Goal: Check status: Check status

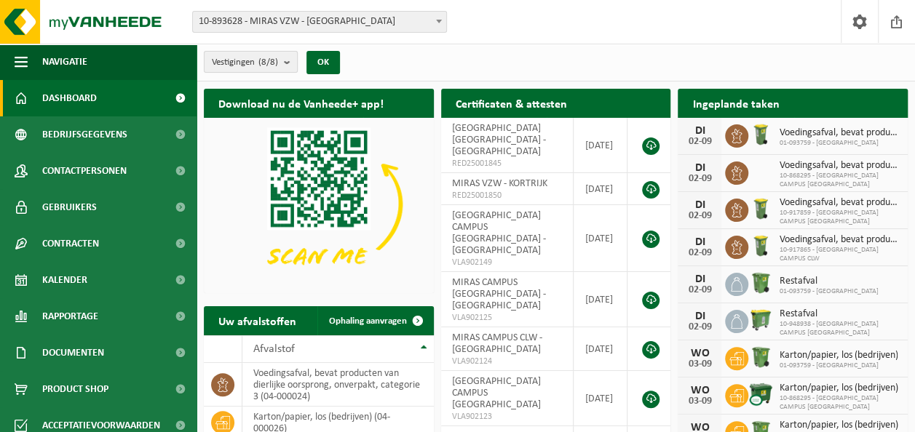
click at [290, 59] on b "submit" at bounding box center [290, 62] width 13 height 20
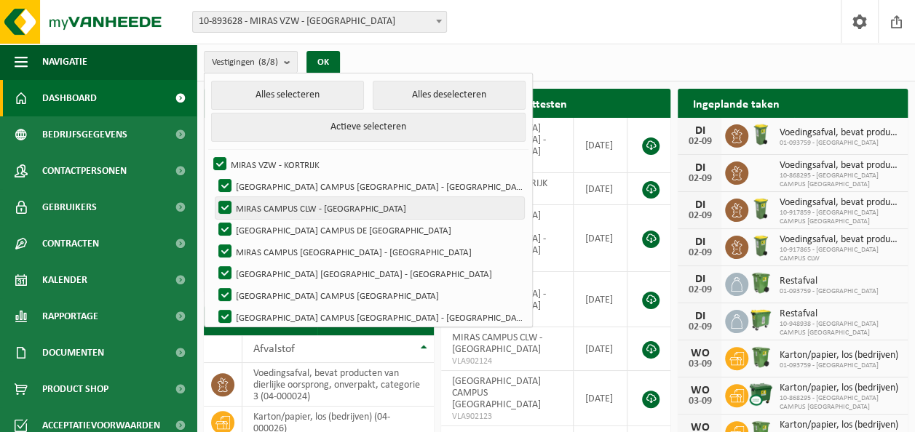
click at [266, 201] on label "MIRAS CAMPUS CLW - SINT-ANDRIES" at bounding box center [369, 208] width 309 height 22
click at [213, 197] on input "MIRAS CAMPUS CLW - SINT-ANDRIES" at bounding box center [212, 196] width 1 height 1
click at [228, 199] on label "MIRAS CAMPUS CLW - SINT-ANDRIES" at bounding box center [369, 208] width 309 height 22
click at [213, 197] on input "MIRAS CAMPUS CLW - SINT-ANDRIES" at bounding box center [212, 196] width 1 height 1
checkbox input "true"
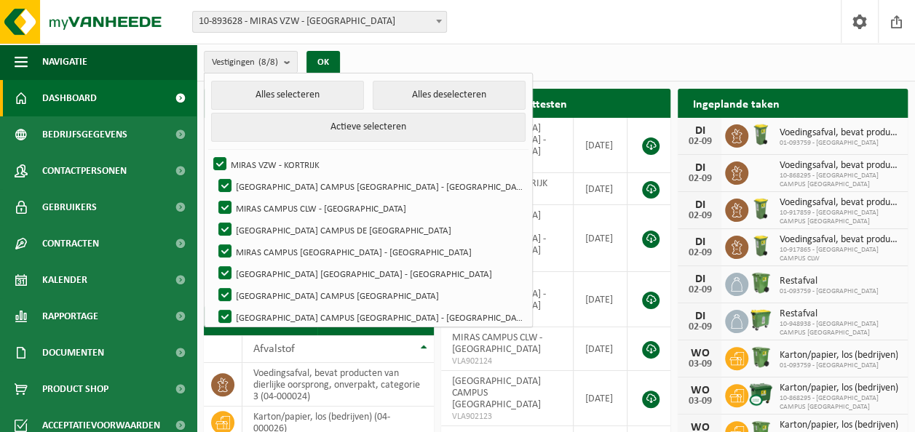
click at [438, 20] on b at bounding box center [439, 22] width 6 height 4
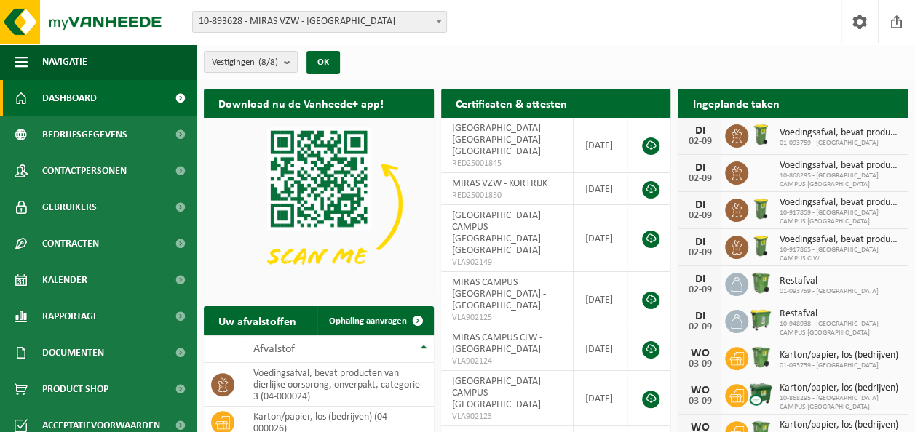
click at [493, 17] on div "Vestiging: 10-893628 - MIRAS VZW - KORTRIJK 10-984717 - MIRAS CAMPUS BABO BRUGG…" at bounding box center [457, 22] width 915 height 44
click at [290, 63] on b "submit" at bounding box center [290, 62] width 13 height 20
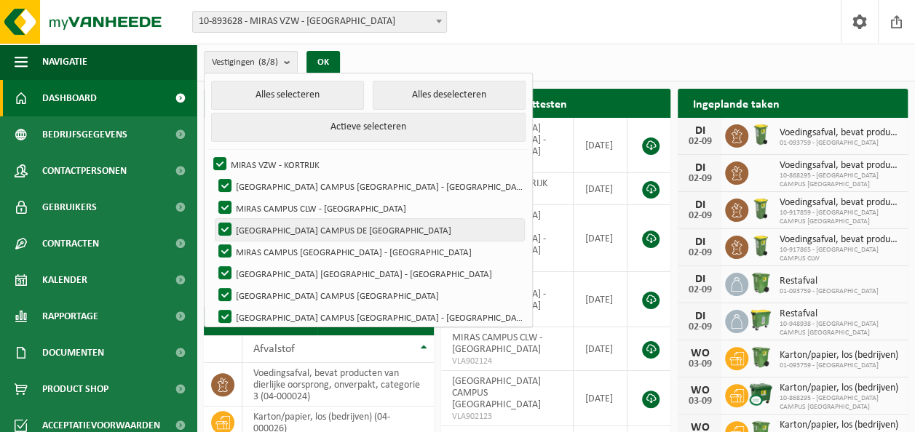
click at [222, 224] on label "MIRAS CAMPUS DE VESTE - BRUGGE" at bounding box center [369, 230] width 309 height 22
click at [213, 219] on input "MIRAS CAMPUS DE VESTE - BRUGGE" at bounding box center [212, 218] width 1 height 1
checkbox input "false"
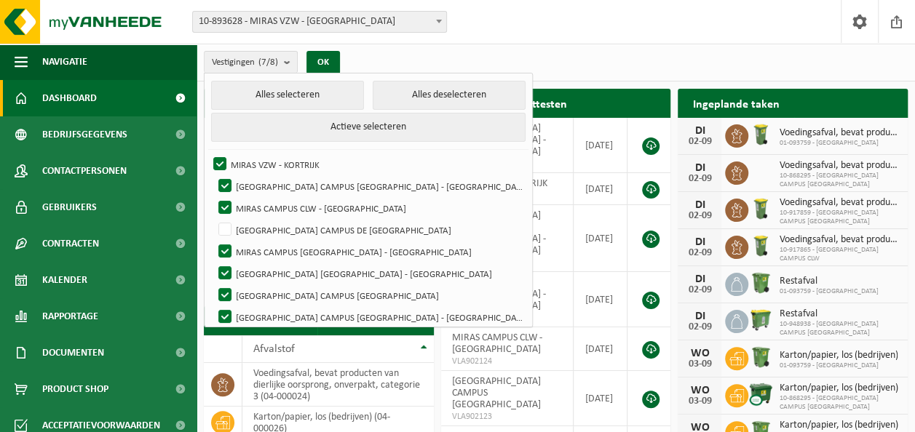
click at [536, 28] on div "Vestiging: 10-893628 - MIRAS VZW - KORTRIJK 10-984717 - MIRAS CAMPUS BABO BRUGG…" at bounding box center [457, 22] width 915 height 44
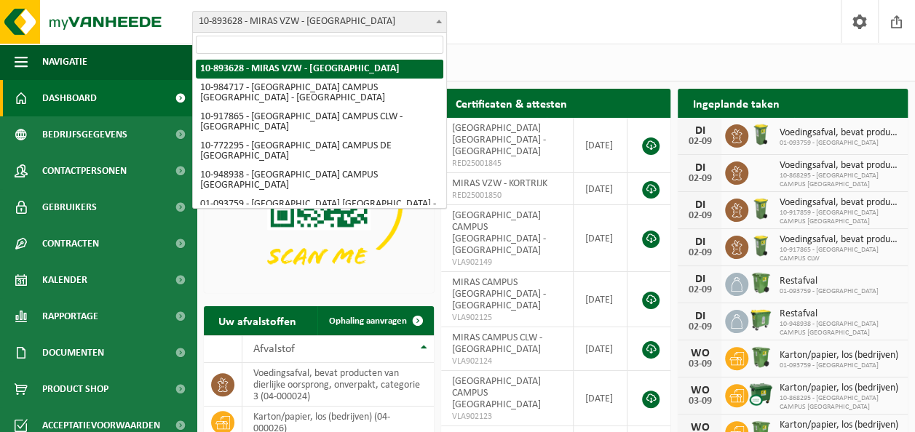
click at [439, 22] on b at bounding box center [439, 22] width 6 height 4
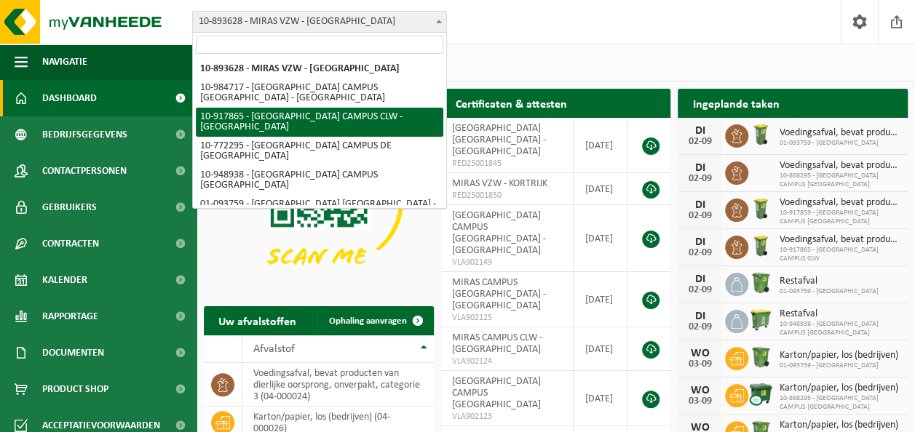
select select "128250"
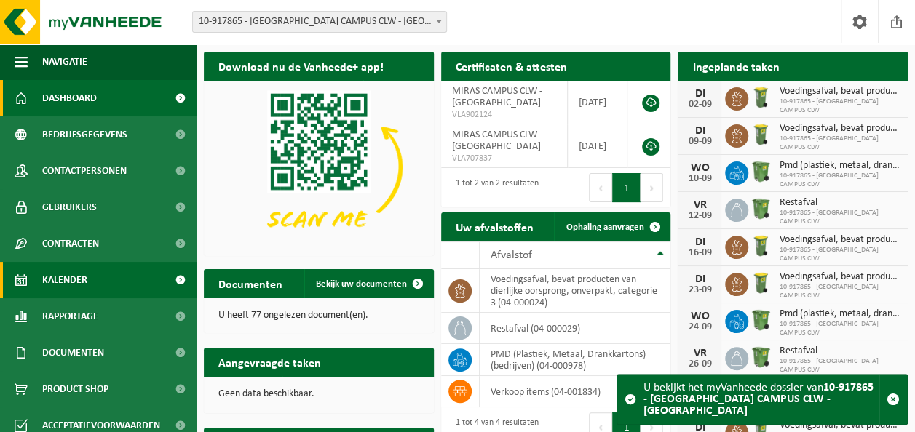
click at [65, 279] on span "Kalender" at bounding box center [64, 280] width 45 height 36
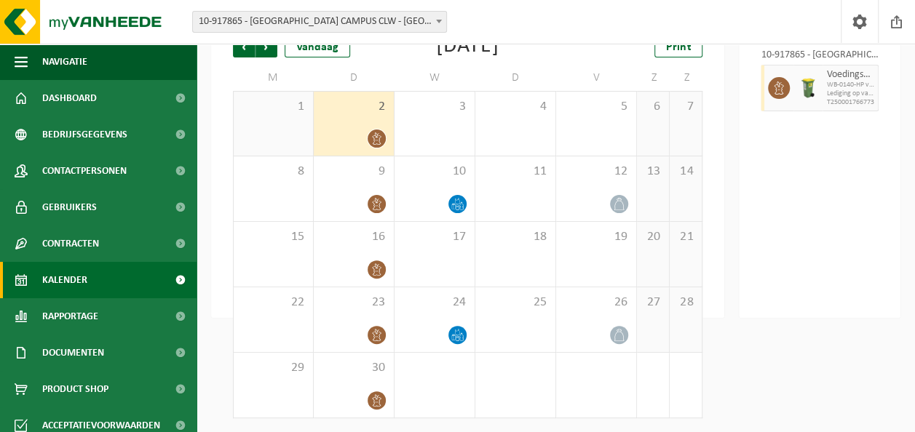
scroll to position [107, 0]
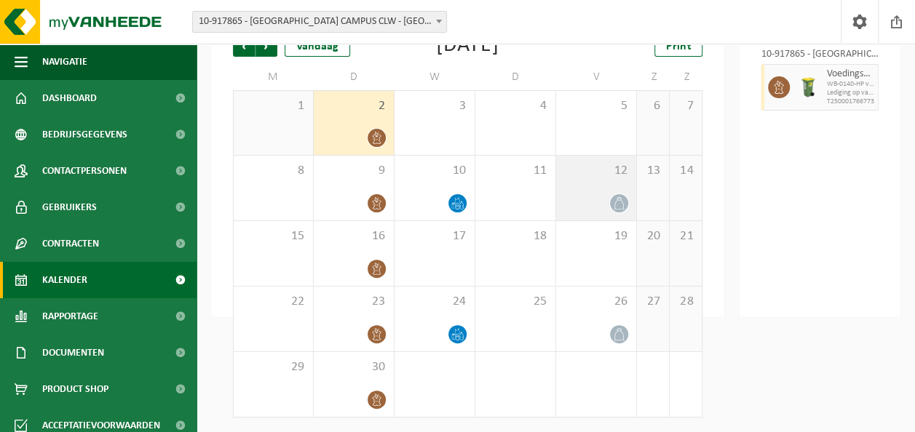
click at [612, 206] on span at bounding box center [619, 203] width 18 height 18
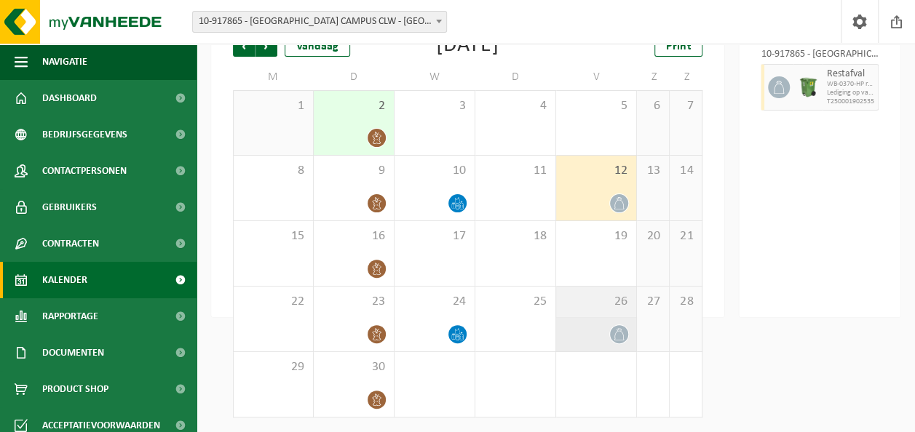
click at [622, 326] on span at bounding box center [619, 334] width 18 height 18
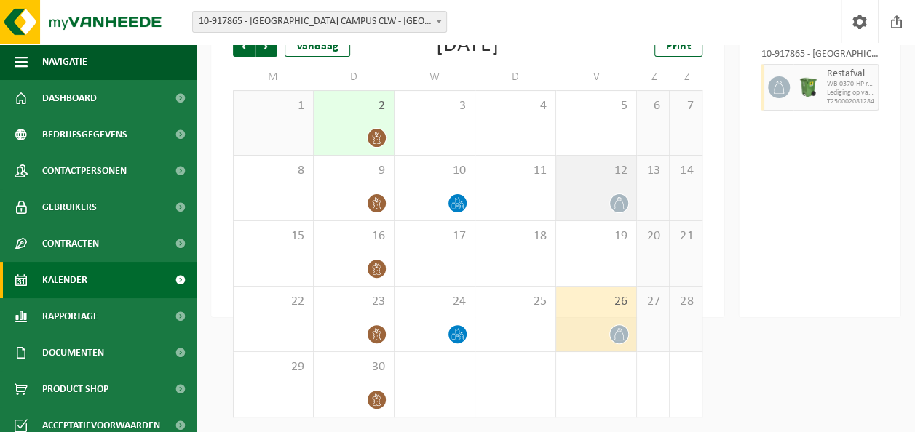
click at [602, 198] on div at bounding box center [595, 204] width 65 height 20
